Goal: Book appointment/travel/reservation

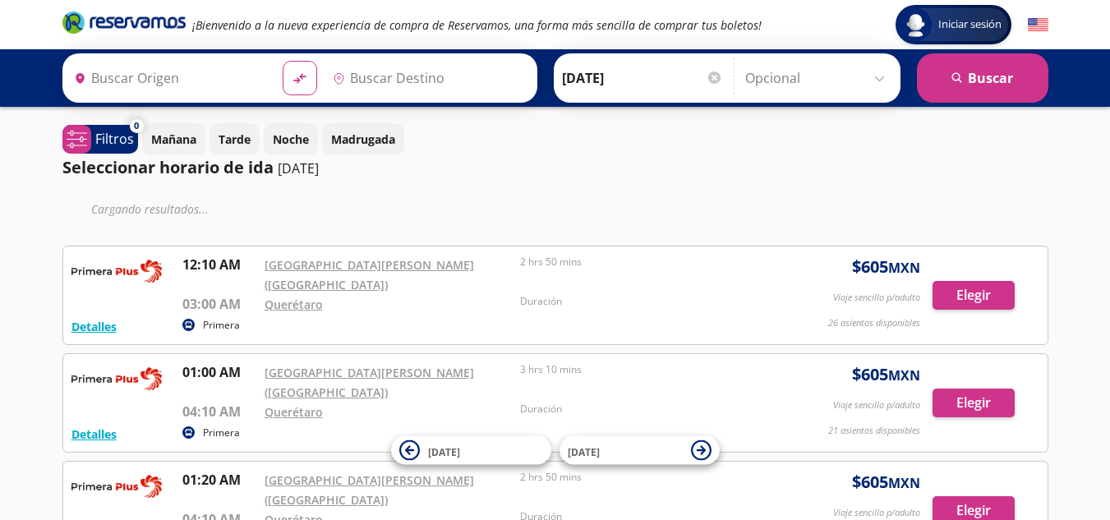
type input "[GEOGRAPHIC_DATA], [GEOGRAPHIC_DATA]"
type input "Santiago de Querétaro, [GEOGRAPHIC_DATA]"
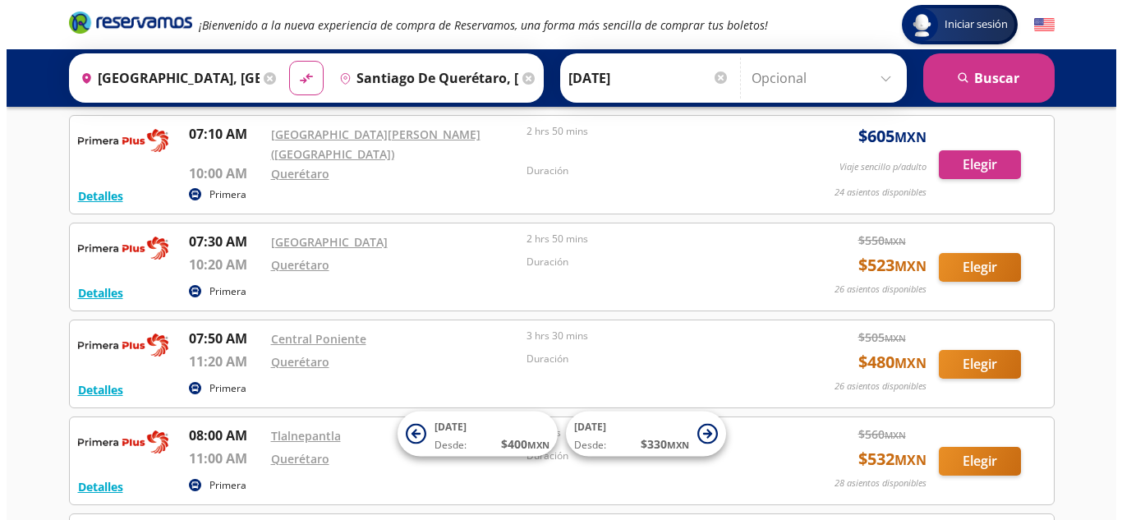
scroll to position [2054, 0]
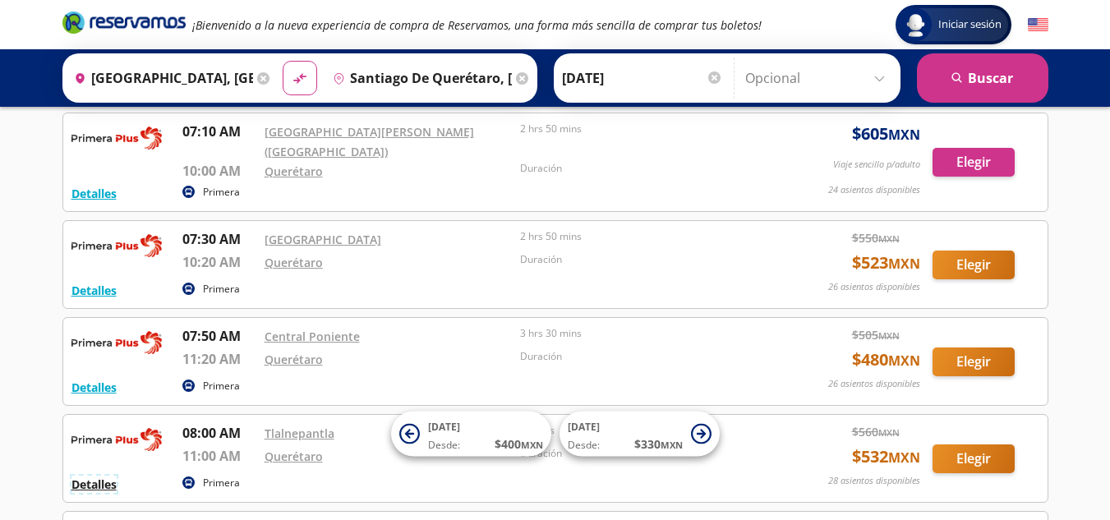
click at [88, 476] on button "Detalles" at bounding box center [93, 484] width 45 height 17
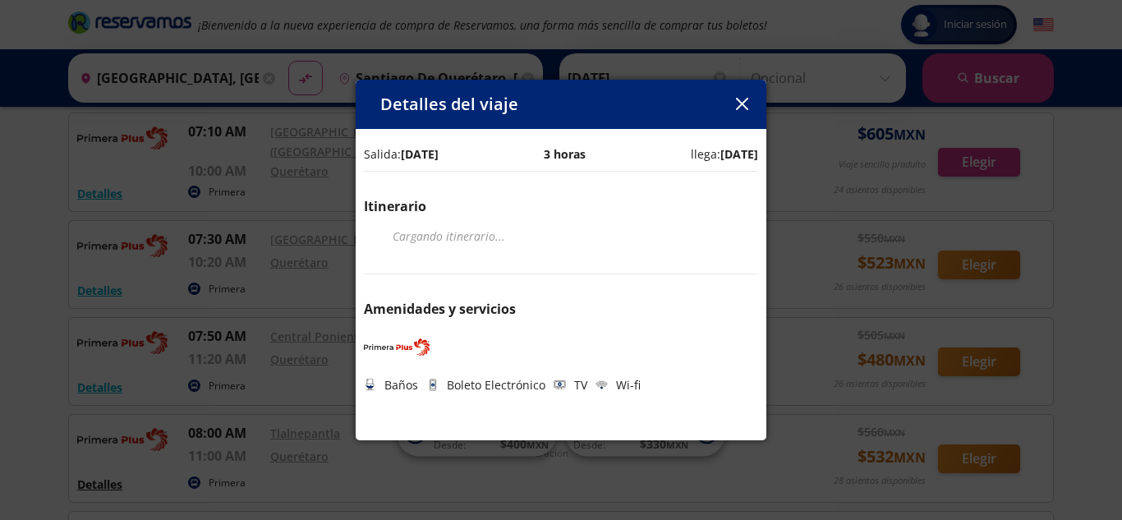
click at [88, 245] on div "Detalles del viaje Salida: [DATE] 3 horas llega: [DATE] Itinerario Cargando iti…" at bounding box center [561, 260] width 1122 height 520
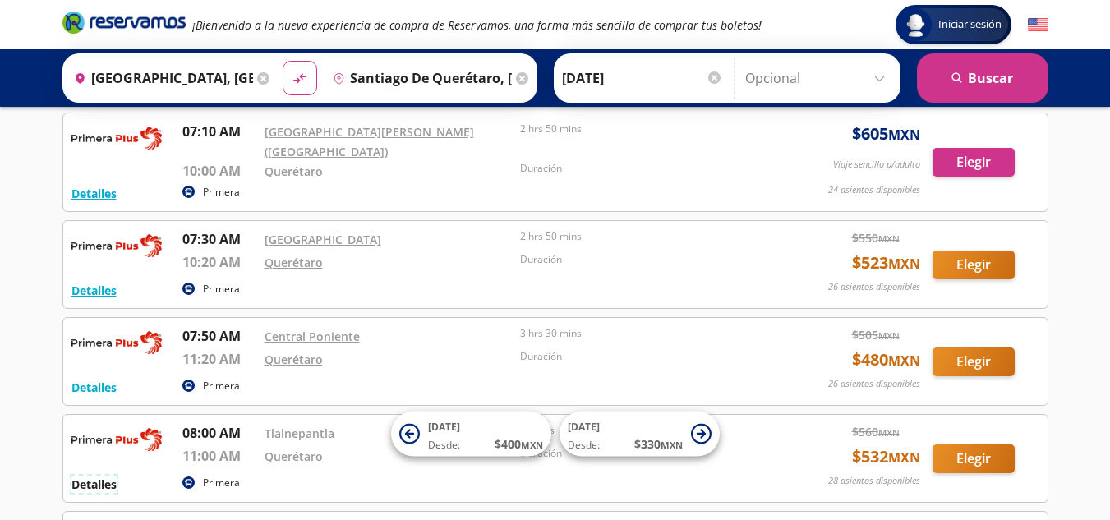
click at [91, 476] on button "Detalles" at bounding box center [93, 484] width 45 height 17
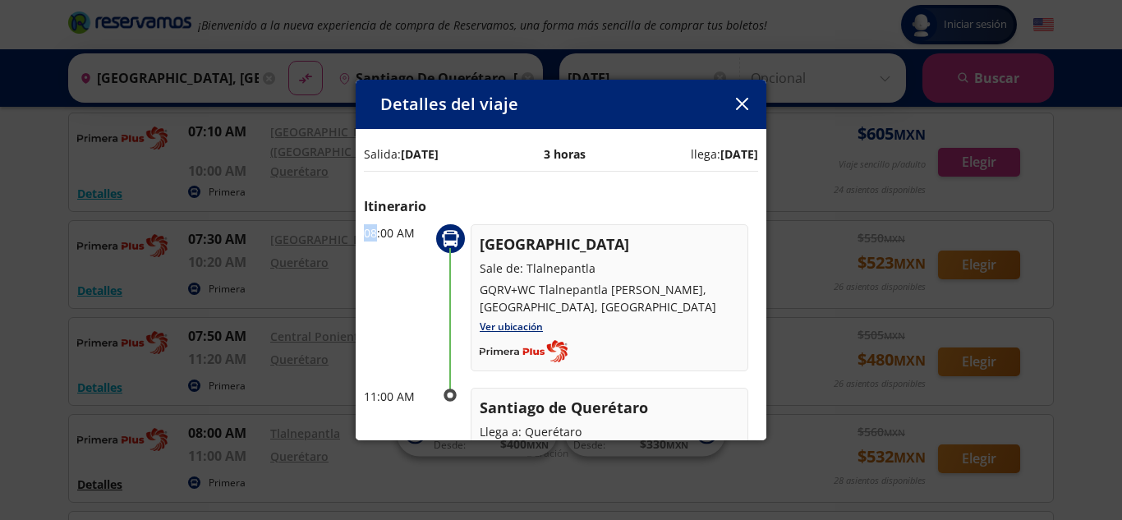
click at [91, 242] on div "Detalles del viaje Salida: [DATE] 3 horas llega: [DATE] Itinerario 08:00 AM [GE…" at bounding box center [561, 260] width 1122 height 520
click at [91, 476] on button "Detalles" at bounding box center [99, 484] width 45 height 17
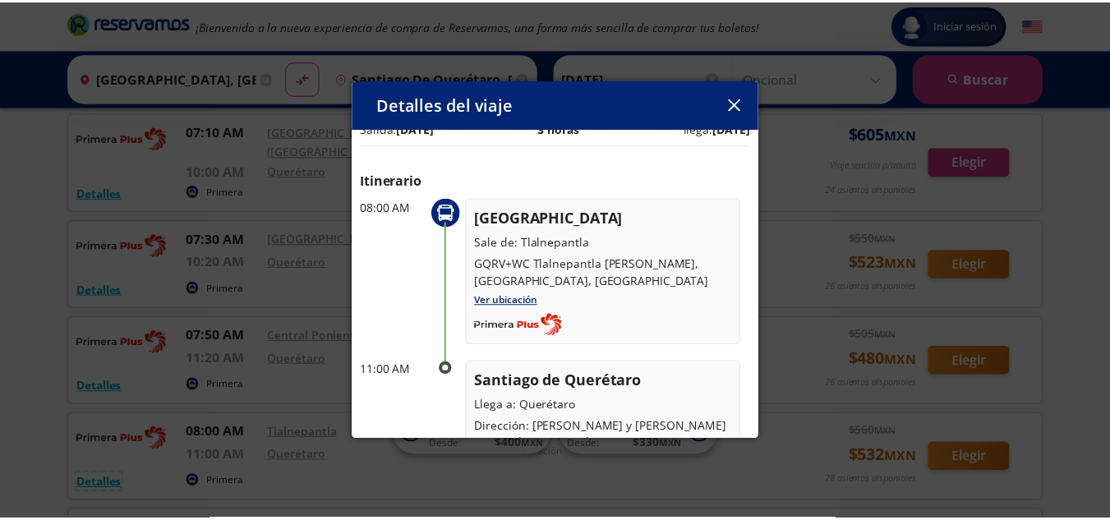
scroll to position [0, 0]
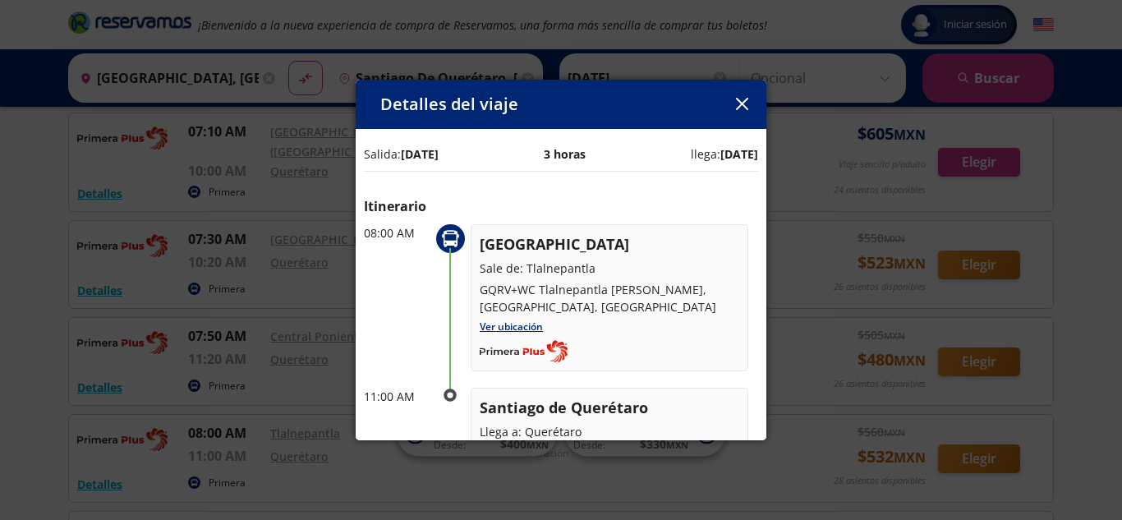
click at [443, 237] on icon at bounding box center [450, 238] width 17 height 17
click at [449, 235] on circle at bounding box center [450, 238] width 29 height 29
click at [512, 321] on link "Ver ubicación" at bounding box center [511, 327] width 63 height 14
click at [745, 103] on icon "button" at bounding box center [742, 104] width 12 height 12
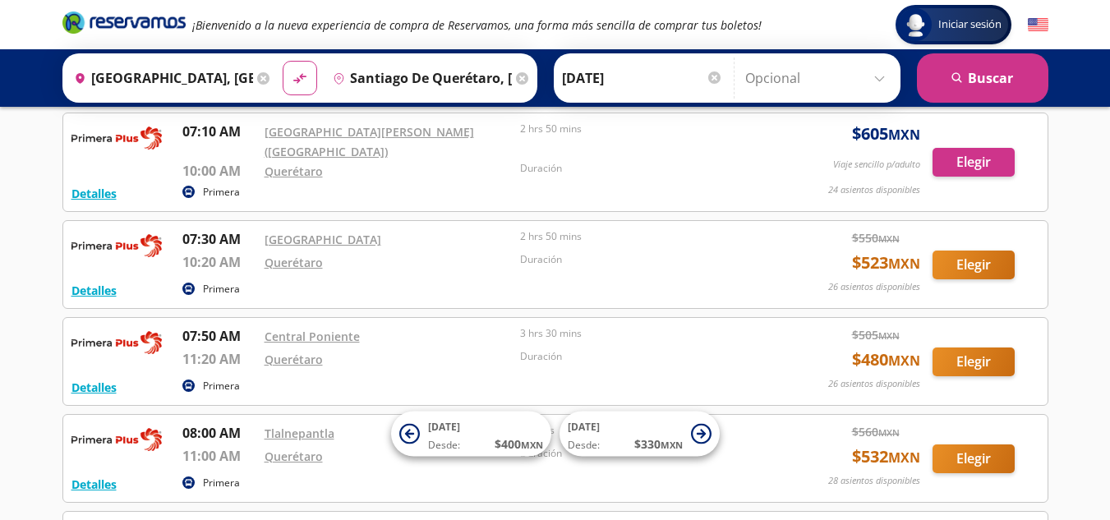
click at [188, 476] on circle at bounding box center [188, 482] width 12 height 12
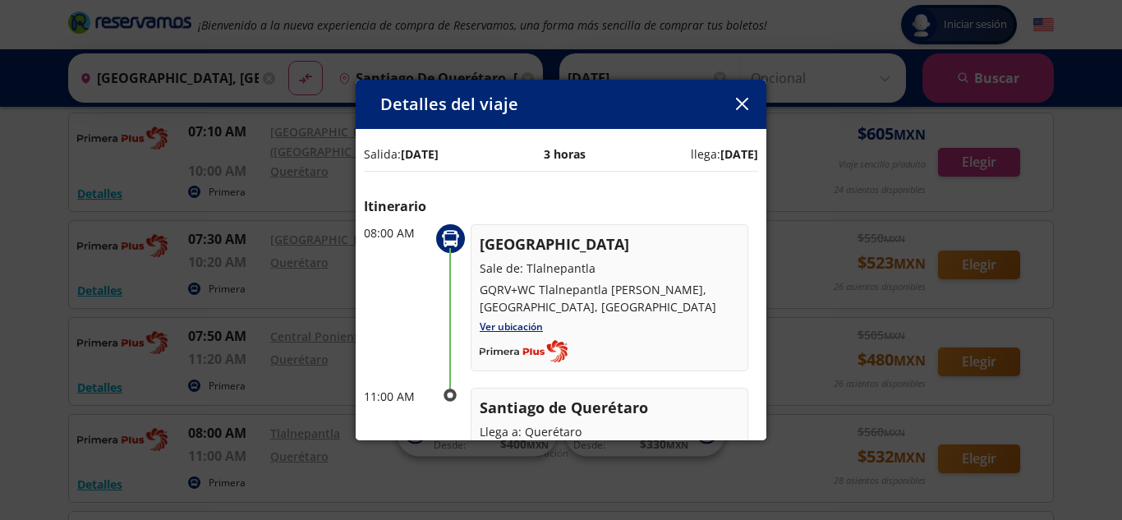
click at [739, 106] on icon "button" at bounding box center [741, 104] width 12 height 12
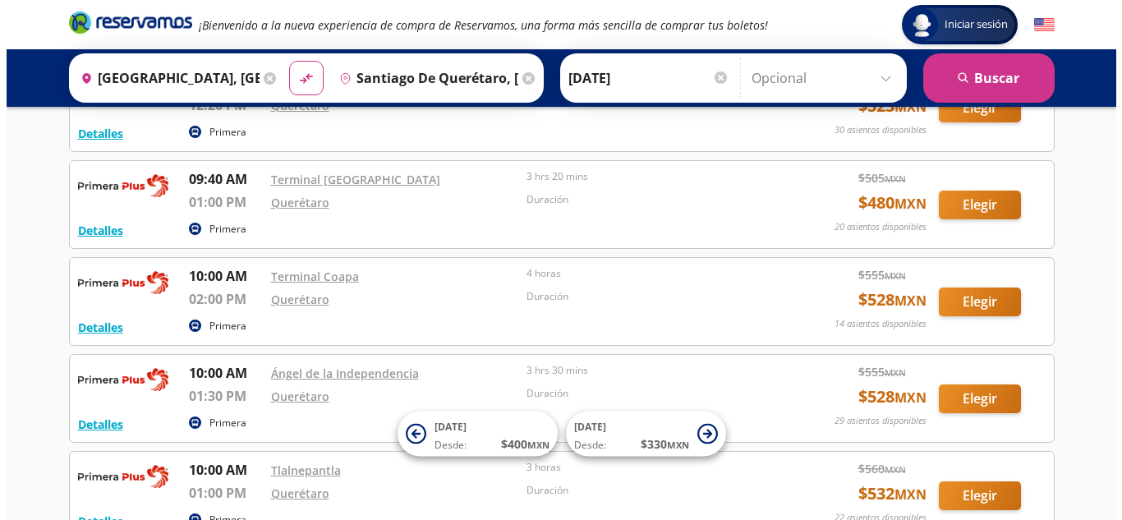
scroll to position [3614, 0]
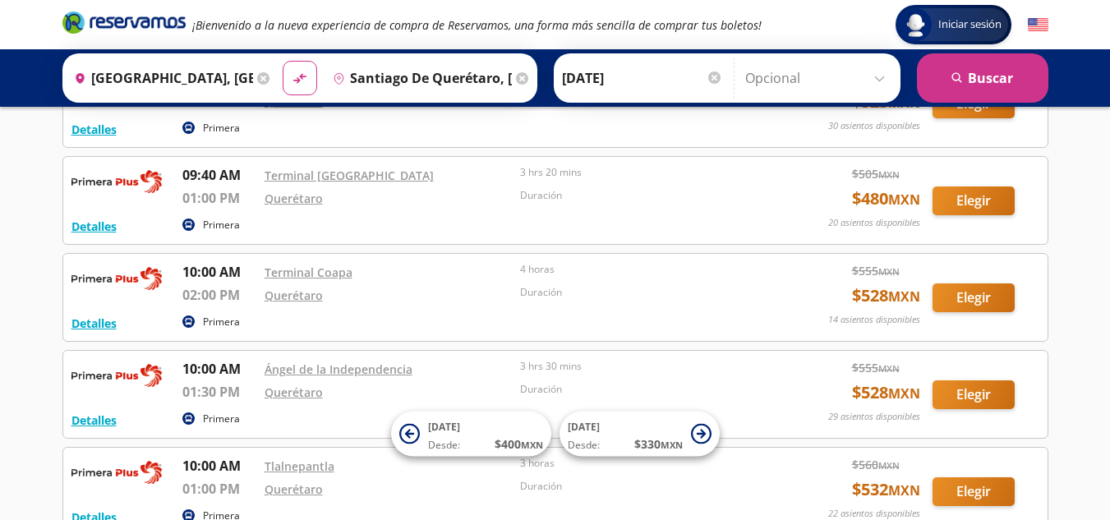
click at [186, 512] on icon at bounding box center [188, 515] width 7 height 7
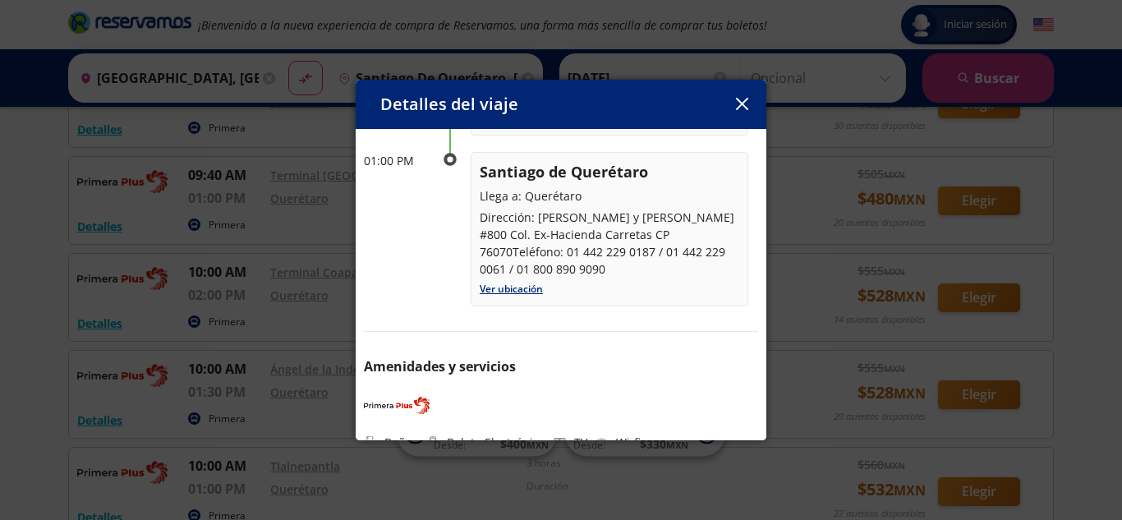
scroll to position [237, 0]
click at [395, 391] on img at bounding box center [397, 403] width 66 height 25
click at [411, 391] on img at bounding box center [397, 403] width 66 height 25
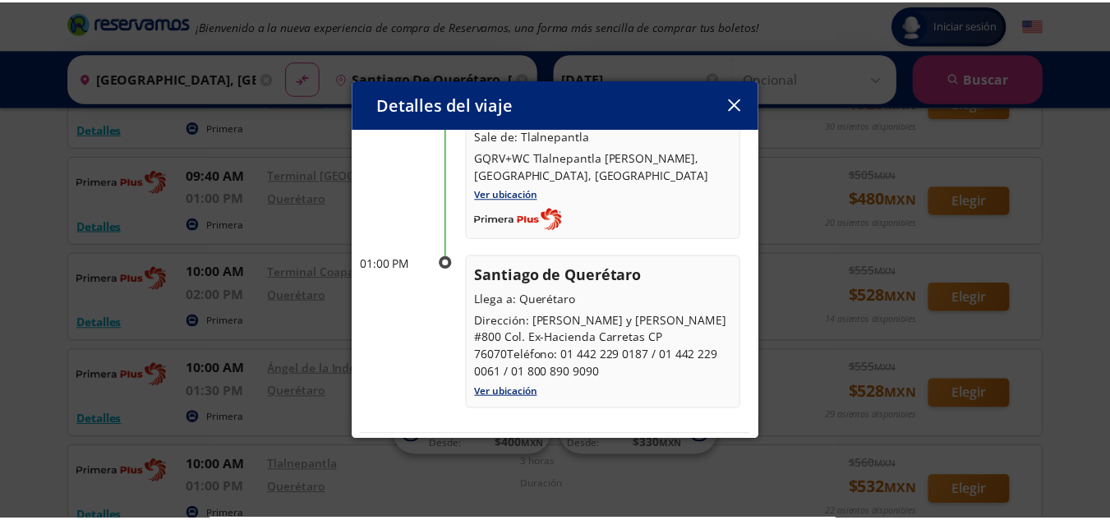
scroll to position [0, 0]
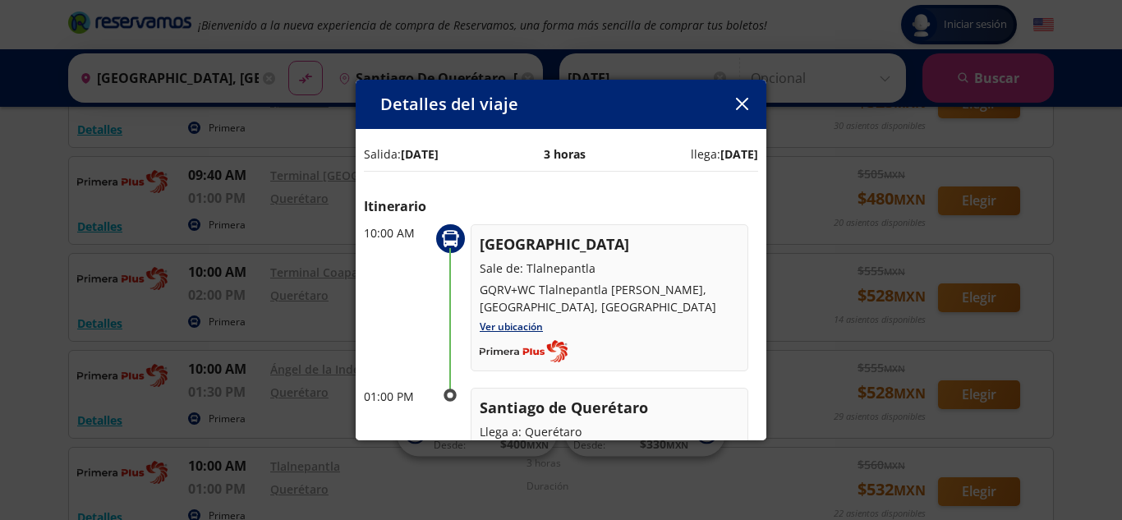
click at [740, 108] on icon "button" at bounding box center [742, 104] width 12 height 12
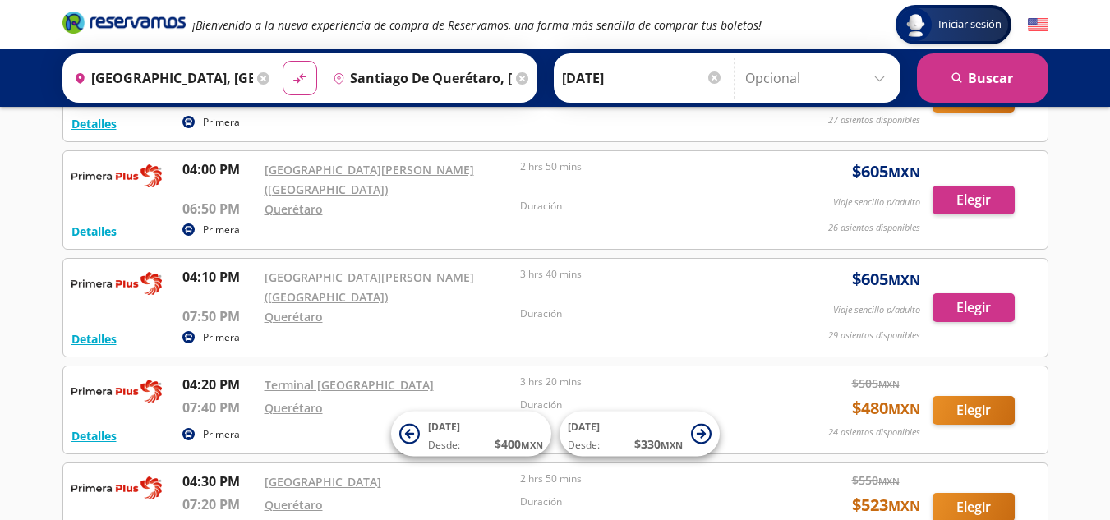
scroll to position [9689, 0]
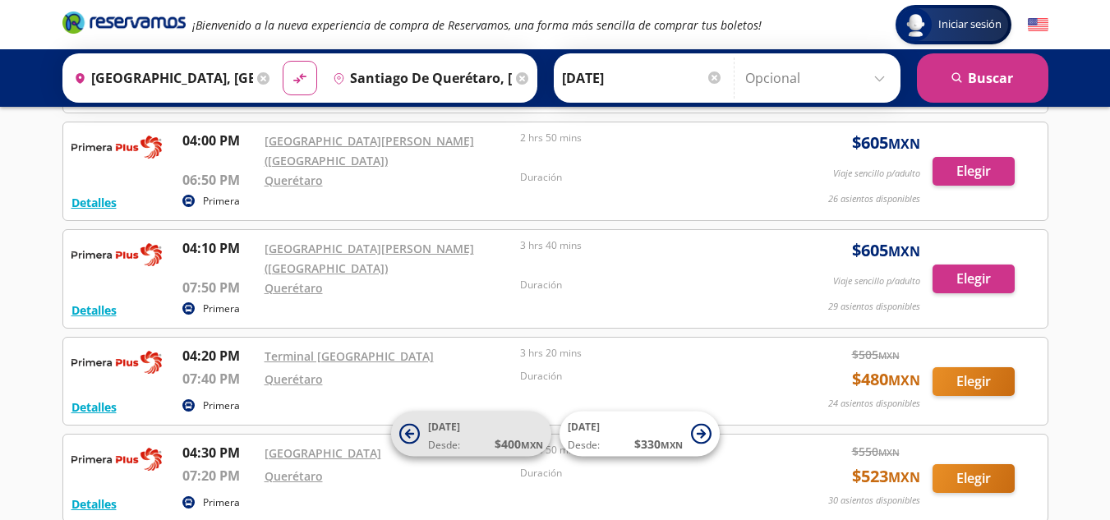
click at [403, 433] on icon at bounding box center [409, 434] width 21 height 21
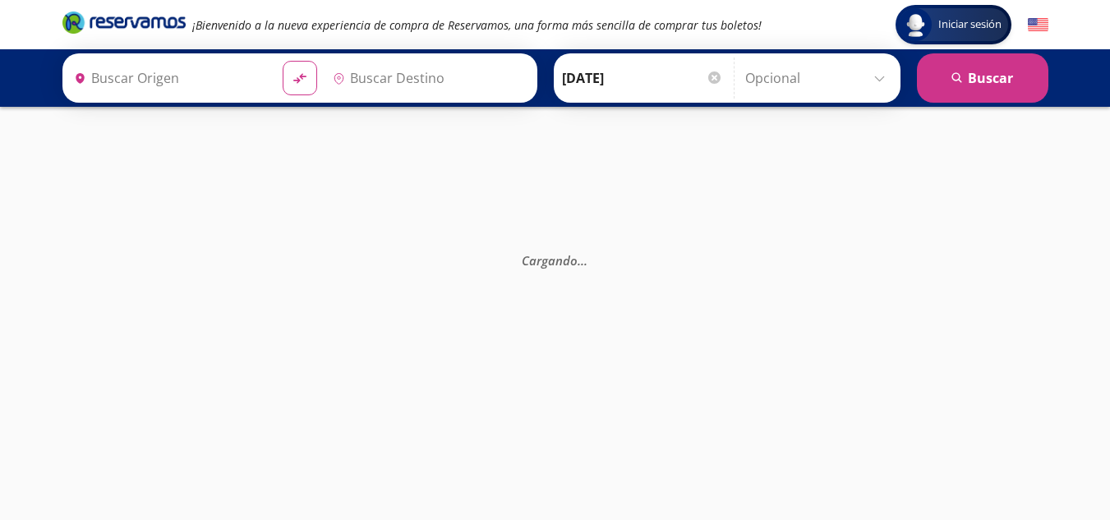
type input "Santiago de Querétaro, [GEOGRAPHIC_DATA]"
type input "[GEOGRAPHIC_DATA], [GEOGRAPHIC_DATA]"
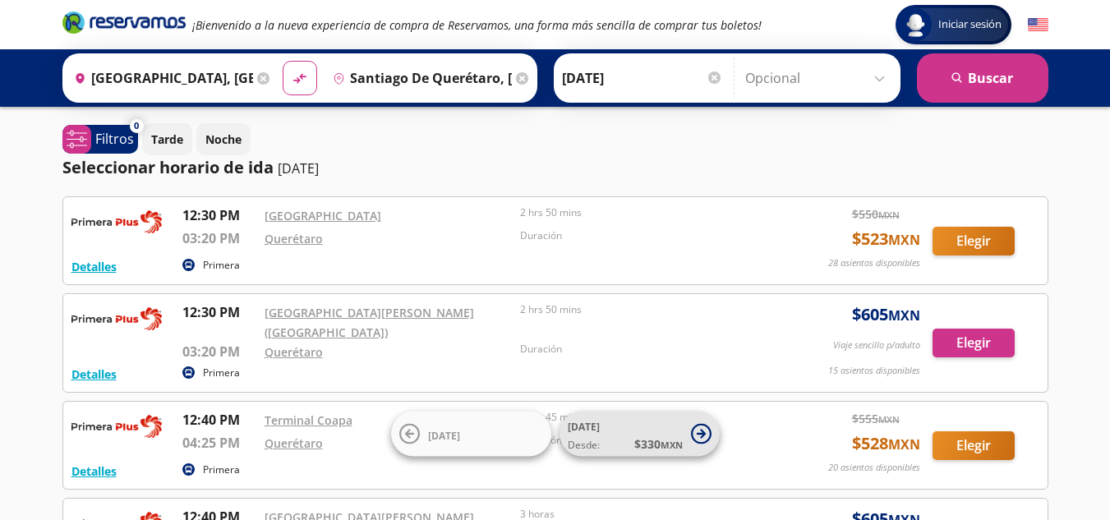
click at [697, 428] on icon at bounding box center [701, 434] width 21 height 21
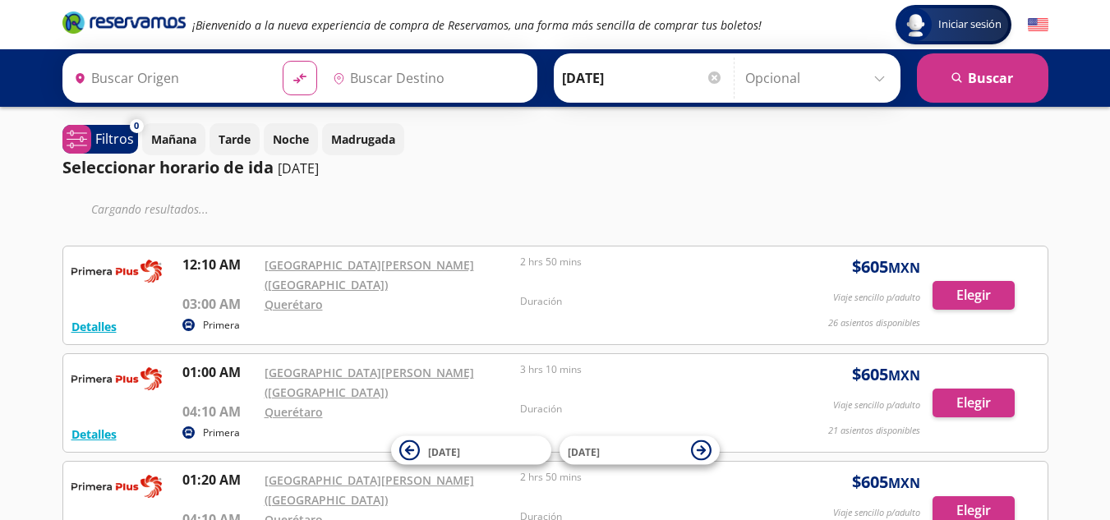
type input "[GEOGRAPHIC_DATA], [GEOGRAPHIC_DATA]"
type input "Santiago de Querétaro, [GEOGRAPHIC_DATA]"
